Goal: Information Seeking & Learning: Learn about a topic

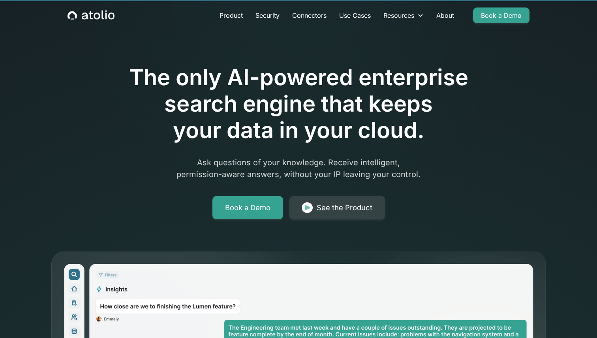
scroll to position [17, 0]
click at [349, 208] on div "See the Product" at bounding box center [345, 208] width 56 height 11
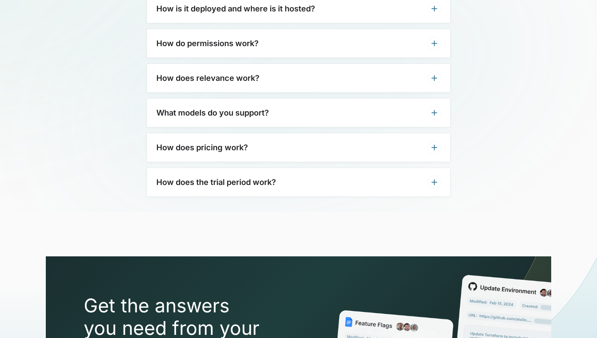
scroll to position [2382, 0]
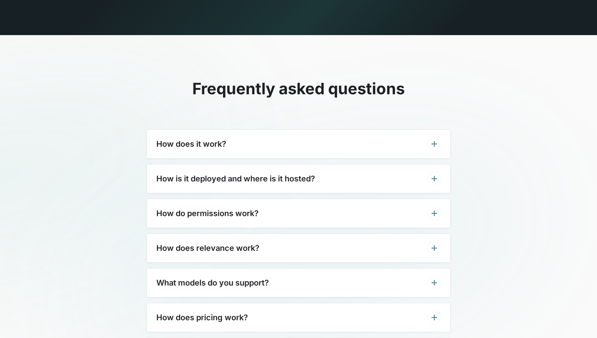
click at [150, 310] on div "How does pricing work?" at bounding box center [298, 318] width 303 height 28
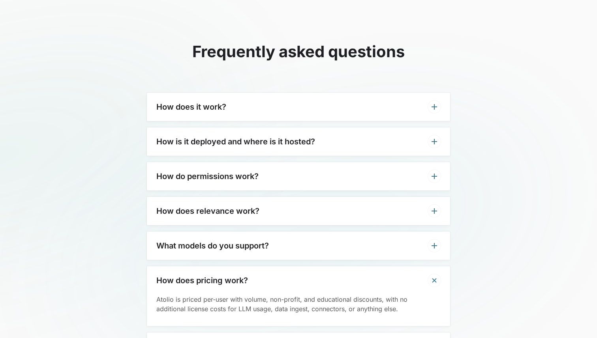
scroll to position [2511, 0]
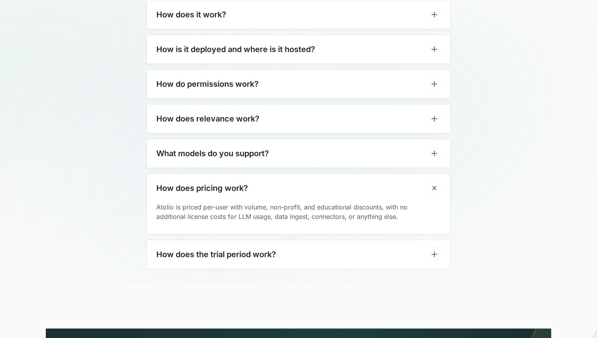
click at [204, 245] on div "How does the trial period work?" at bounding box center [298, 254] width 303 height 28
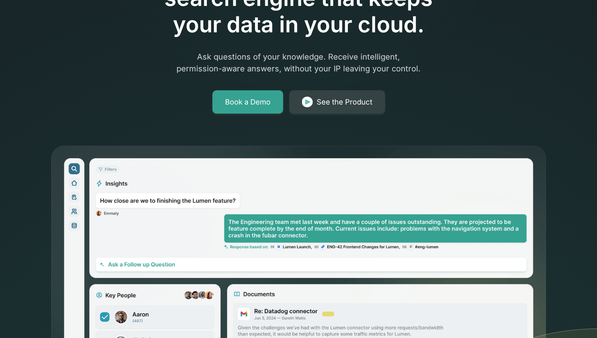
scroll to position [0, 0]
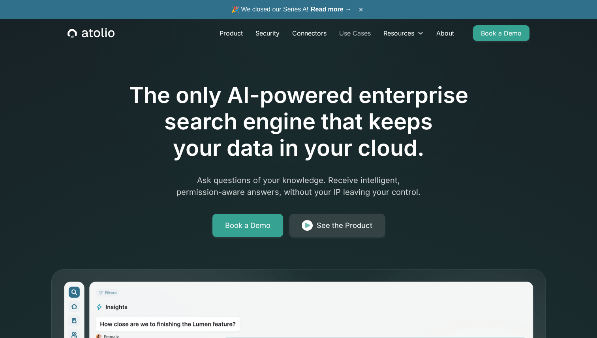
click at [358, 40] on link "Use Cases" at bounding box center [355, 33] width 44 height 16
click at [358, 33] on link "Use Cases" at bounding box center [355, 33] width 44 height 16
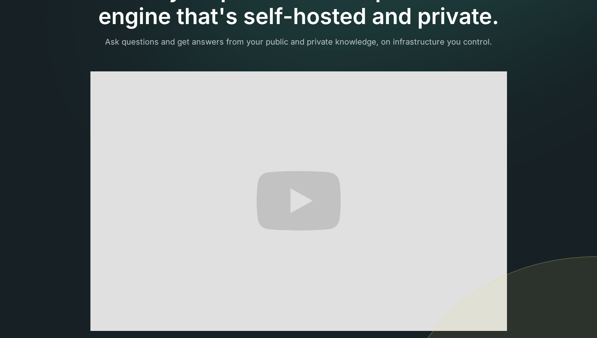
scroll to position [87, 0]
